Goal: Task Accomplishment & Management: Manage account settings

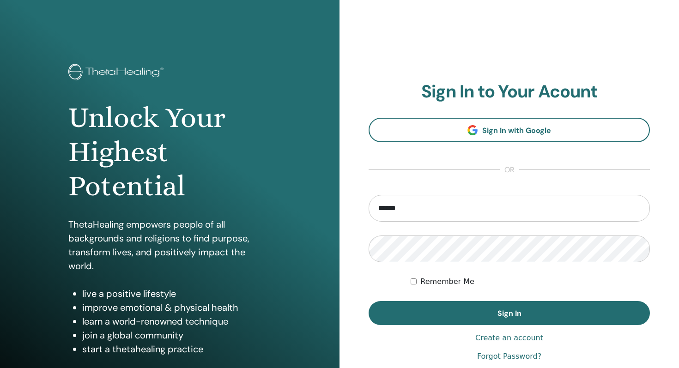
type input "**********"
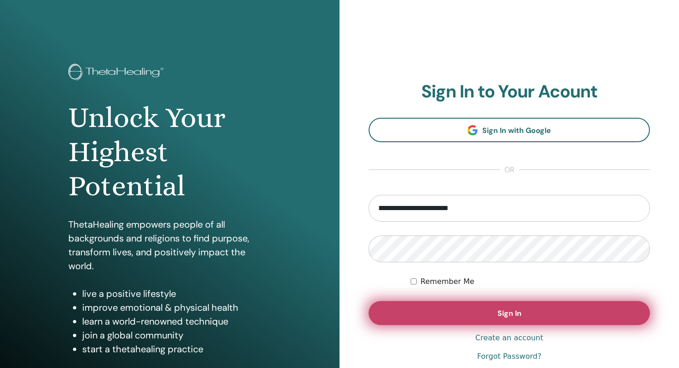
click at [460, 313] on button "Sign In" at bounding box center [508, 313] width 281 height 24
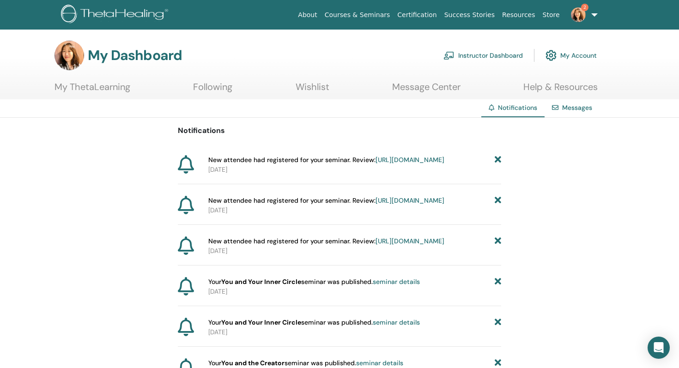
click at [375, 164] on link "[URL][DOMAIN_NAME]" at bounding box center [409, 160] width 69 height 8
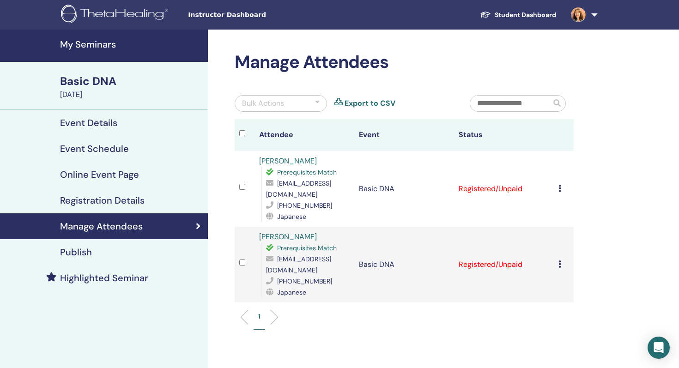
click at [558, 190] on icon at bounding box center [559, 188] width 3 height 7
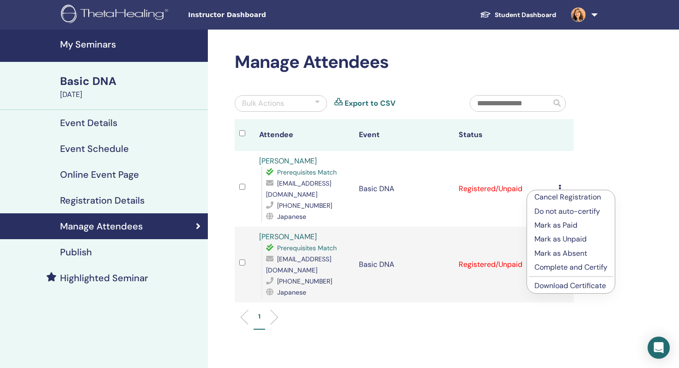
click at [559, 224] on p "Mark as Paid" at bounding box center [570, 225] width 73 height 11
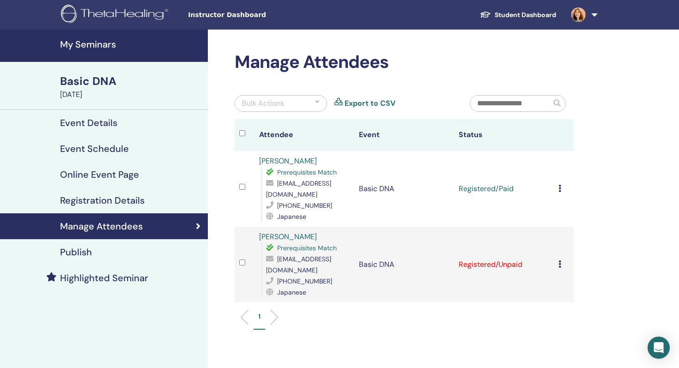
click at [558, 259] on td "Cancel Registration Do not auto-certify Mark as Paid Mark as Unpaid Mark as Abs…" at bounding box center [563, 265] width 20 height 76
click at [559, 260] on icon at bounding box center [559, 263] width 3 height 7
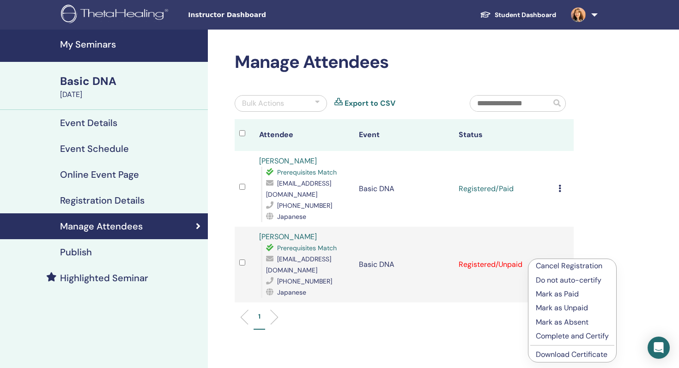
click at [561, 292] on p "Mark as Paid" at bounding box center [571, 293] width 73 height 11
